Goal: Communication & Community: Answer question/provide support

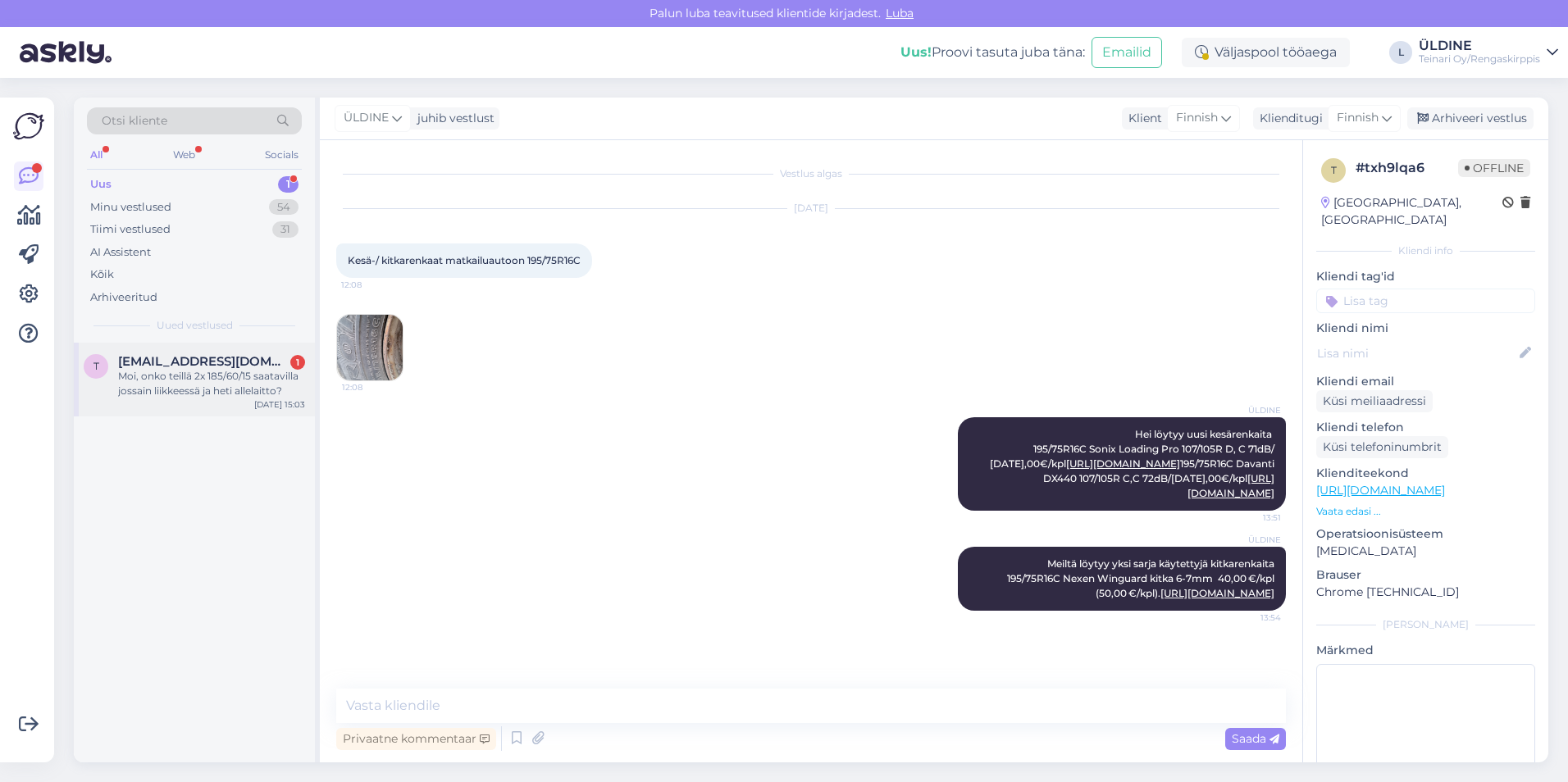
click at [223, 377] on div "Moi, onko teillä 2x 185/60/15 saatavilla jossain liikkeessä ja heti allelaitto?" at bounding box center [211, 384] width 187 height 30
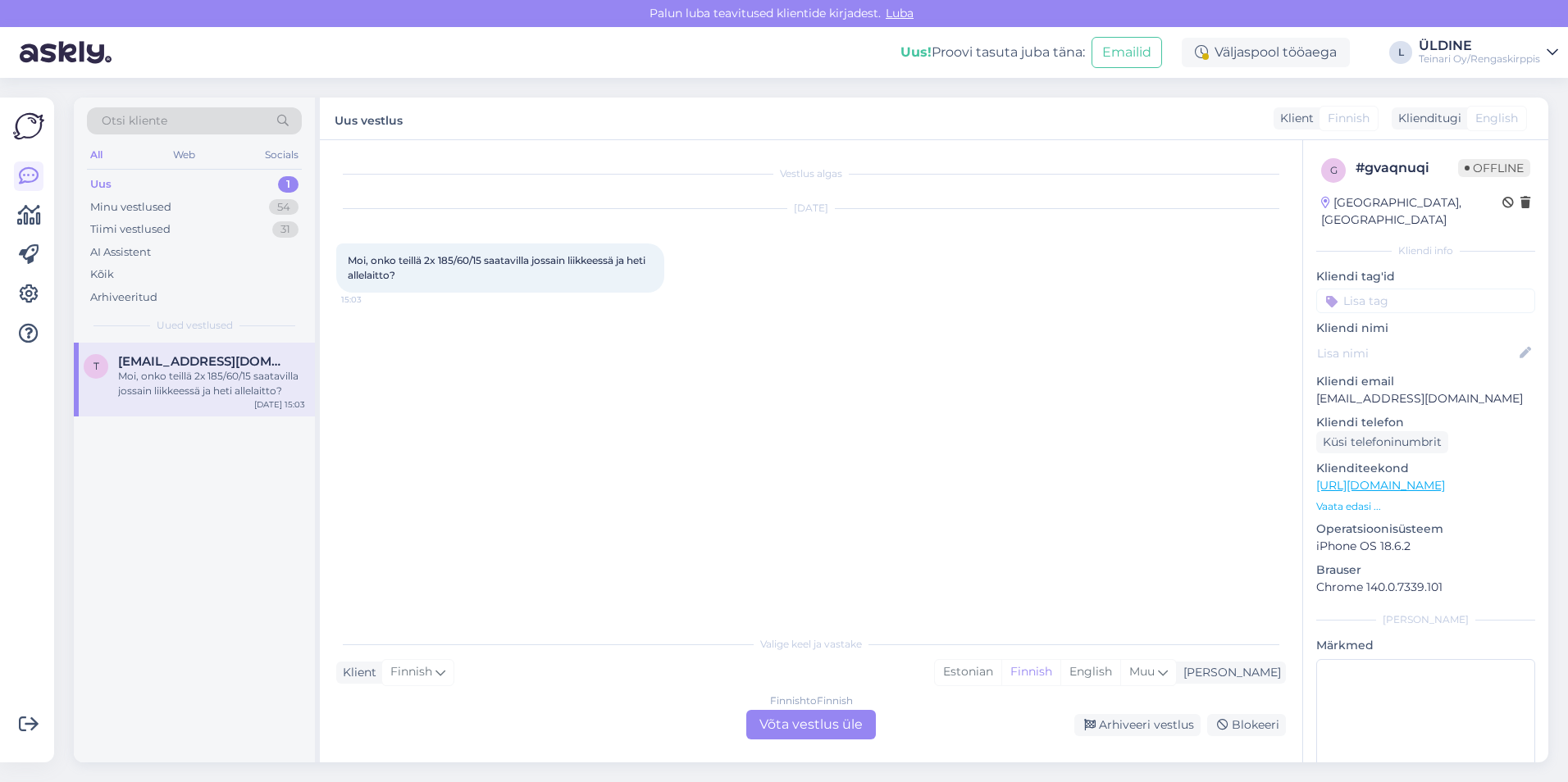
click at [842, 728] on div "Finnish to Finnish Võta vestlus üle" at bounding box center [810, 724] width 129 height 30
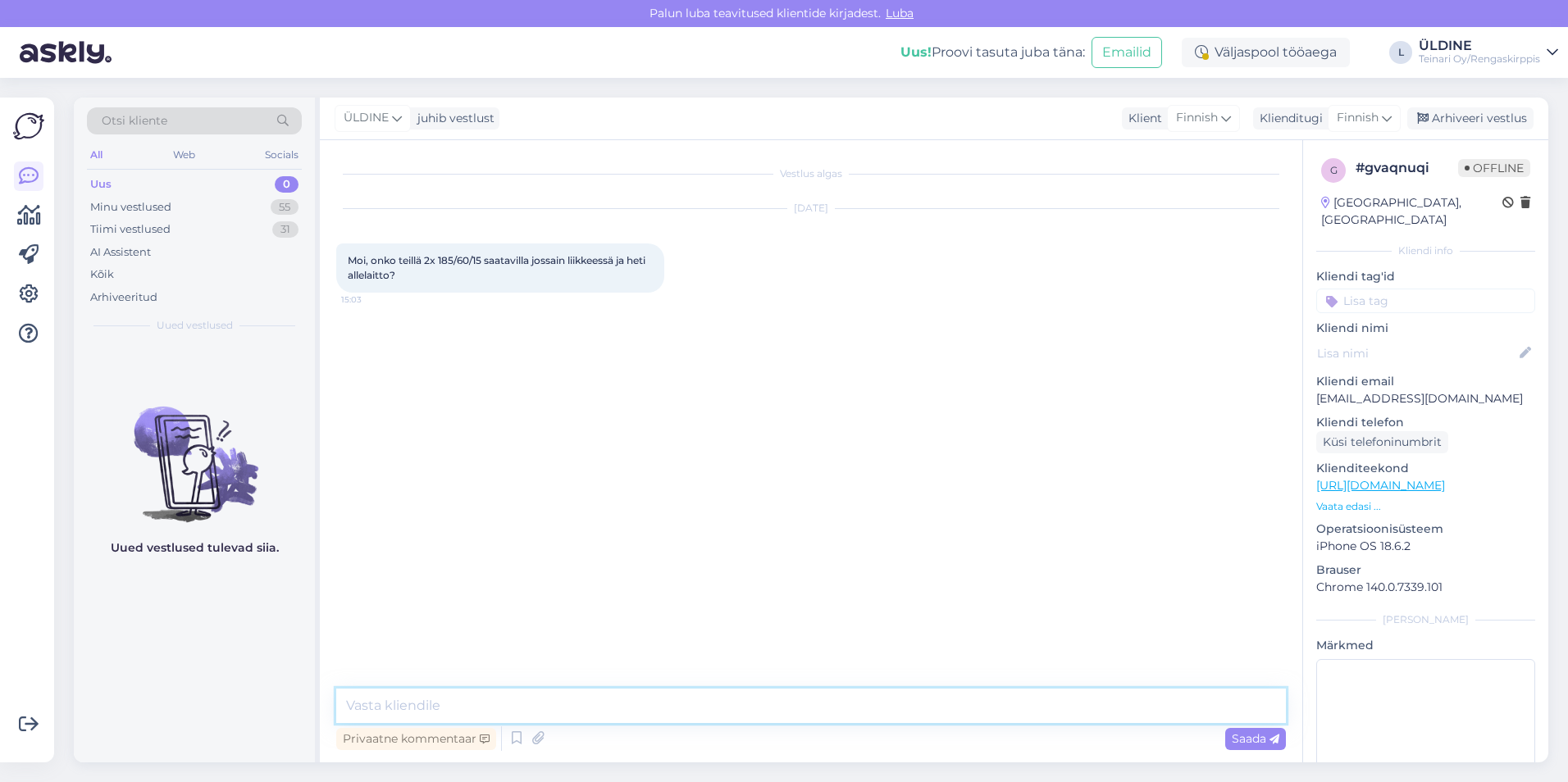
click at [541, 710] on textarea at bounding box center [810, 705] width 950 height 35
paste textarea "185/60R15 Trazano ZuperEco Z-107 84H D, B 70dB/ kesä"
paste textarea "65,00€/kpl"
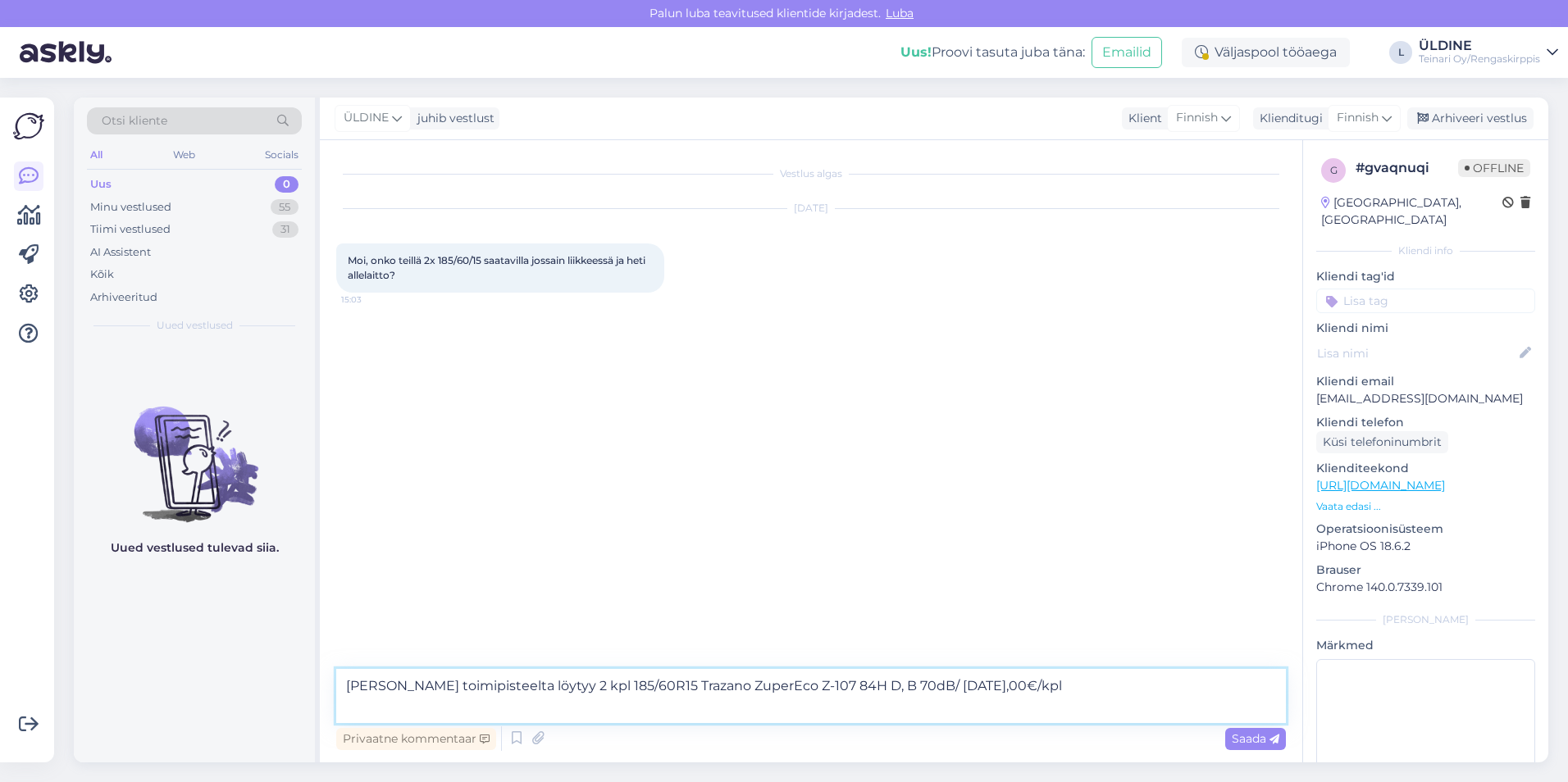
paste textarea "[URL][DOMAIN_NAME]"
type textarea "[PERSON_NAME] toimipisteelta löytyy 2 kpl 185/60R15 Trazano ZuperEco Z-107 84H …"
click at [1251, 742] on span "Saada" at bounding box center [1255, 738] width 48 height 15
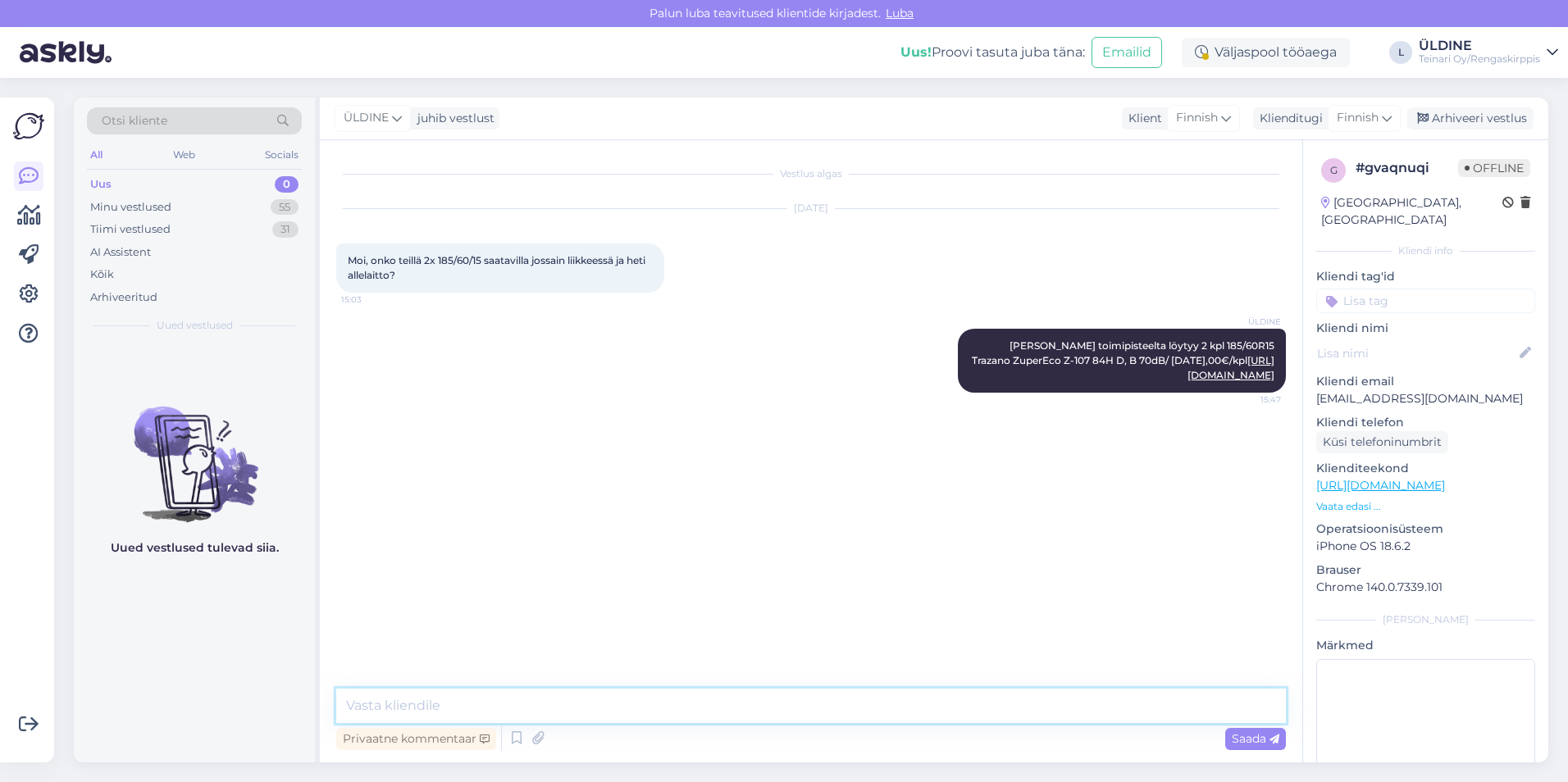
click at [450, 702] on textarea at bounding box center [810, 705] width 950 height 35
type textarea "E"
paste textarea "185/60R15 Davanti DX390 84H C,B 67dB/kesä"
paste textarea "69,00€/kpl"
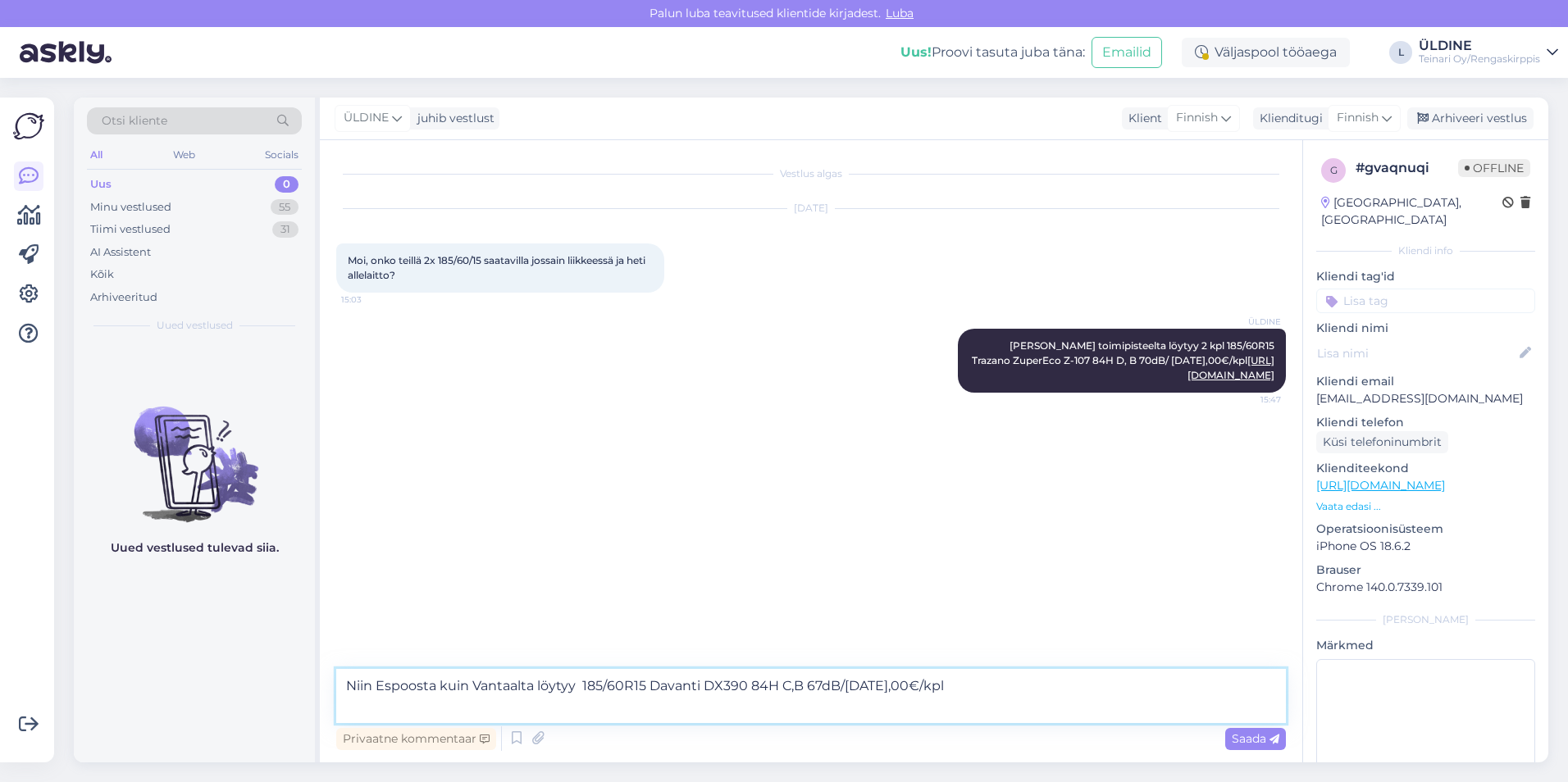
paste textarea "[URL][DOMAIN_NAME]"
type textarea "Niin Espoosta kuin Vantaalta löytyy 185/60R15 Davanti DX390 84H C,B 67dB/[DATE]…"
click at [1252, 741] on span "Saada" at bounding box center [1255, 738] width 48 height 15
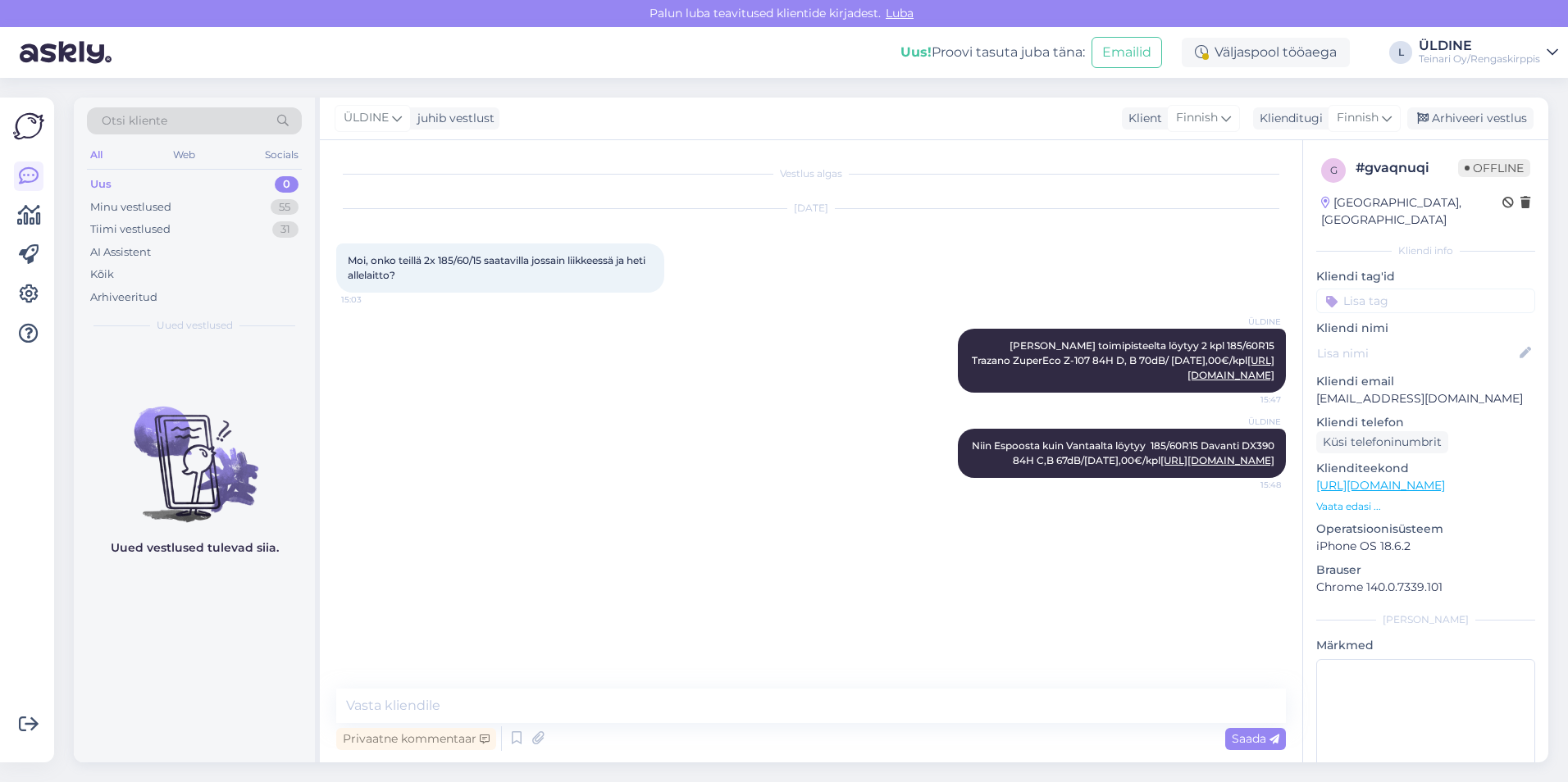
click at [570, 558] on div "Vestlus algas [DATE] Moi, onko teillä 2x 185/60/15 saatavilla jossain liikkeess…" at bounding box center [818, 415] width 964 height 517
